Goal: Transaction & Acquisition: Purchase product/service

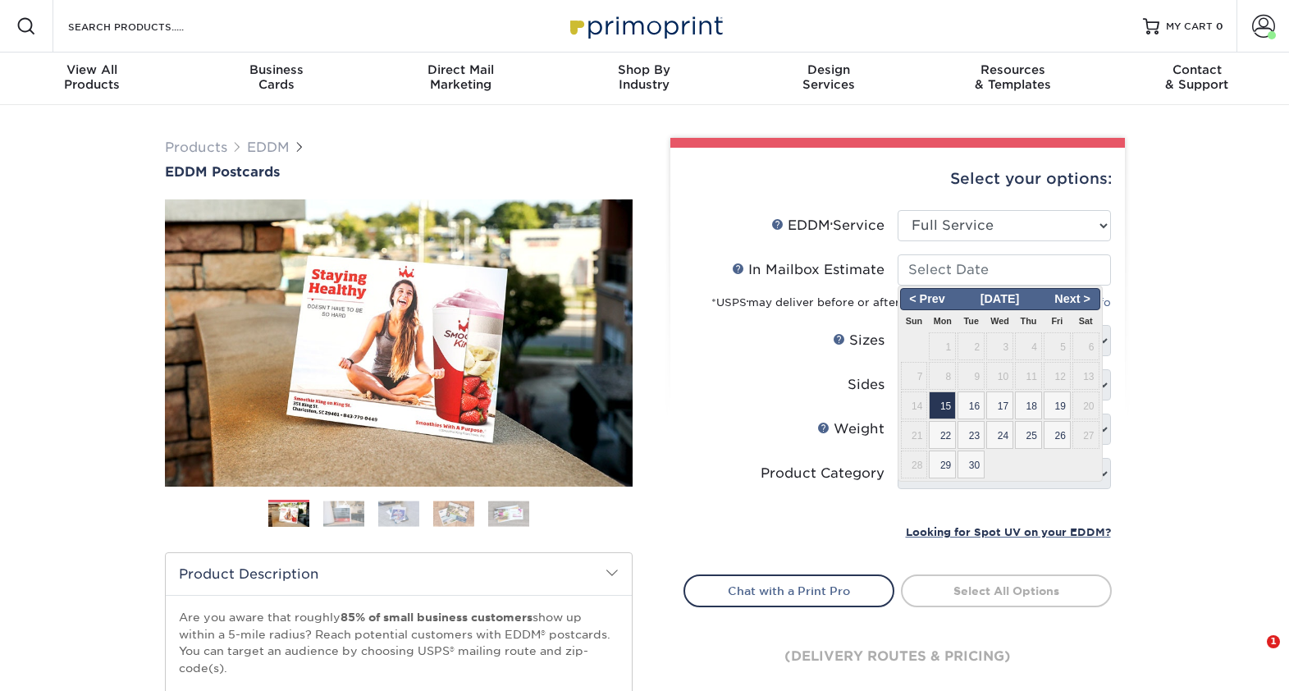
select select "full_service"
click at [1059, 399] on span "19" at bounding box center [1056, 405] width 27 height 28
type input "2025-09-19"
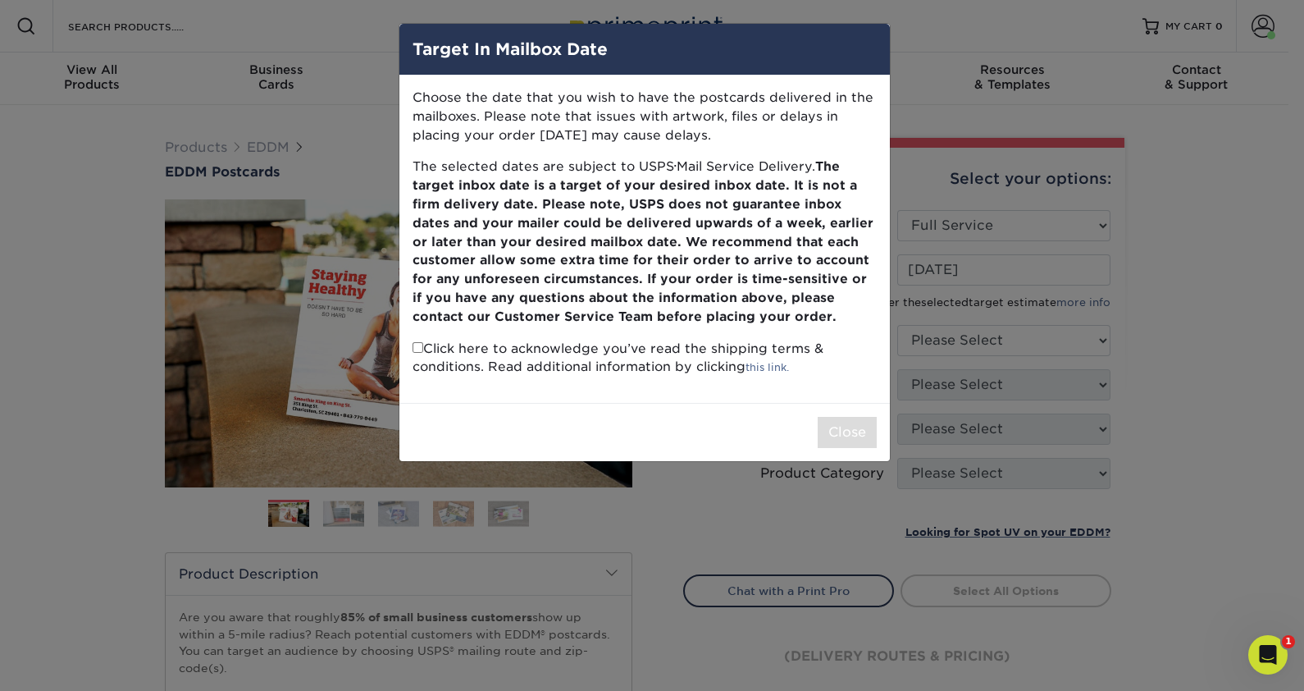
click at [417, 346] on input "checkbox" at bounding box center [418, 347] width 11 height 11
checkbox input "true"
click at [847, 427] on button "Close" at bounding box center [847, 432] width 59 height 31
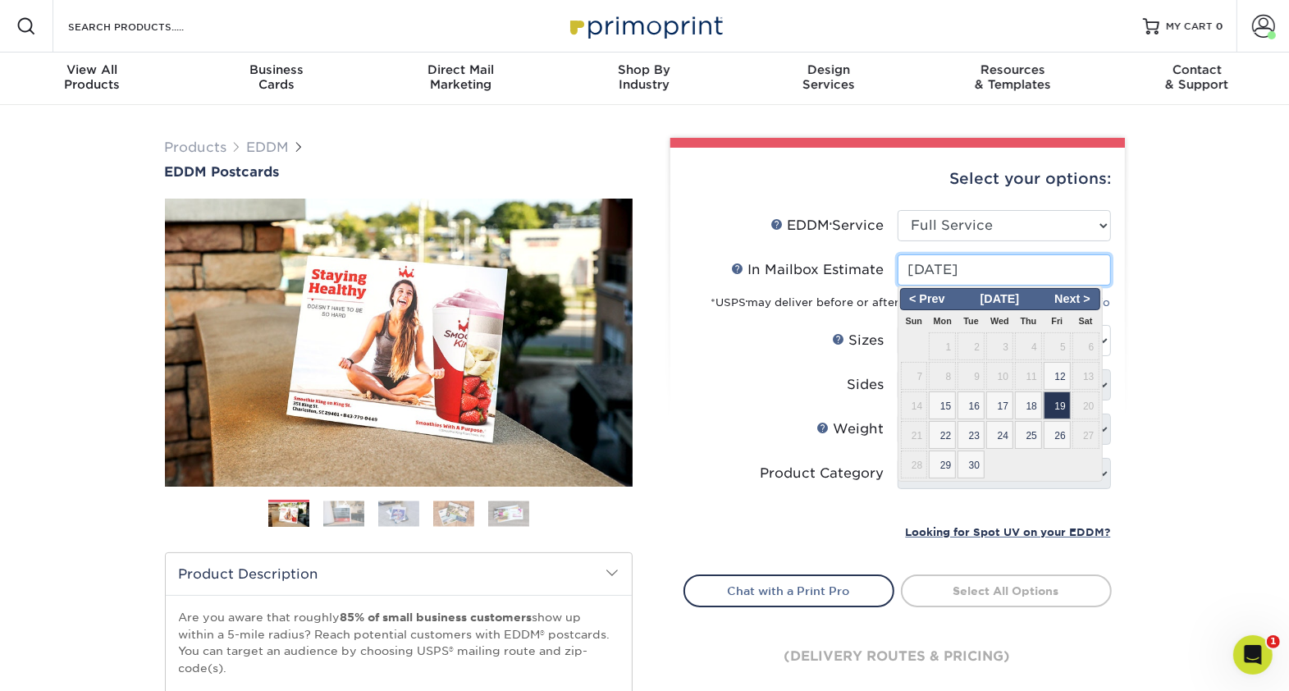
click at [1093, 276] on input "2025-09-19" at bounding box center [1003, 269] width 213 height 31
click at [1211, 184] on div "Products EDDM EDDM Postcards Previous Next" at bounding box center [644, 543] width 1289 height 876
